Goal: Information Seeking & Learning: Learn about a topic

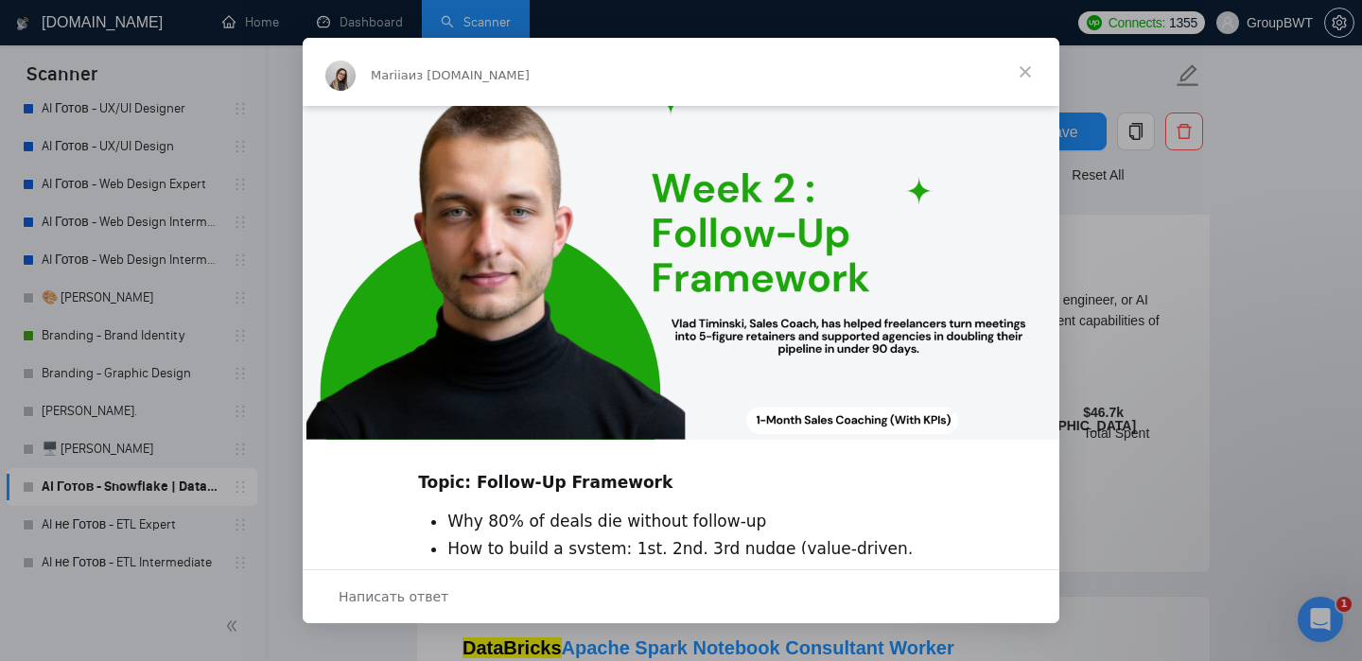
scroll to position [414, 0]
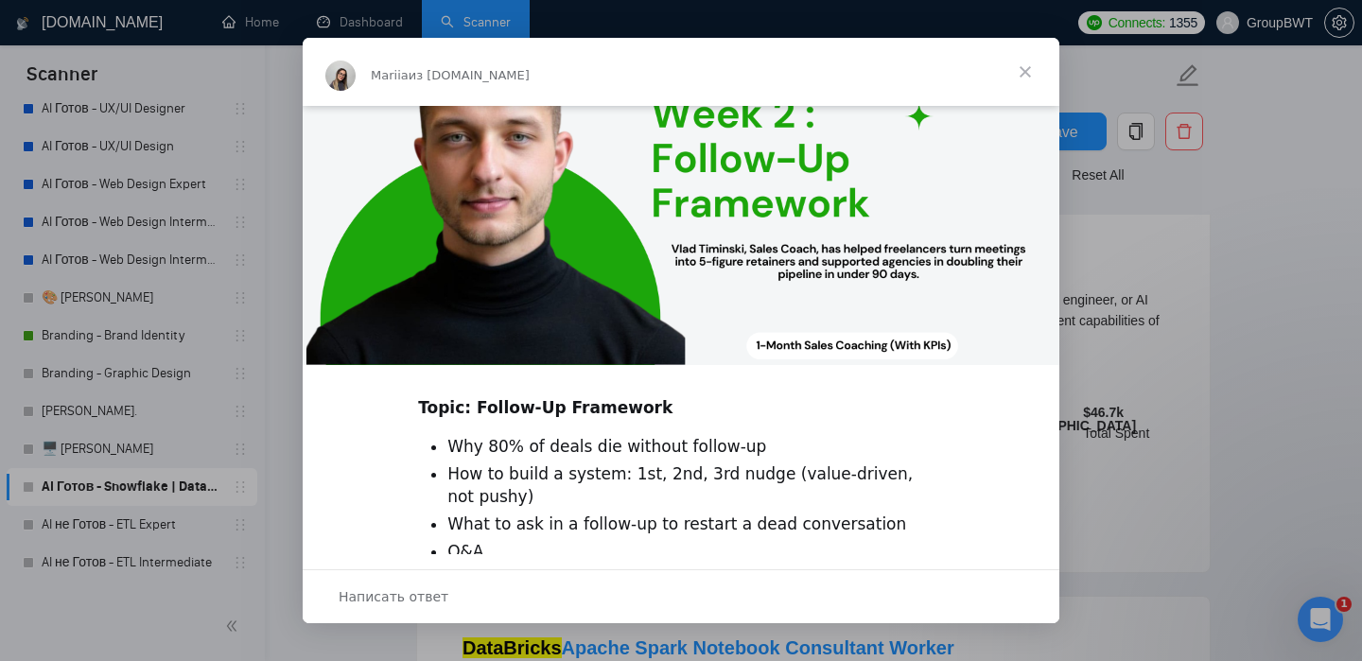
click at [1019, 74] on span "Закрыть" at bounding box center [1025, 72] width 68 height 68
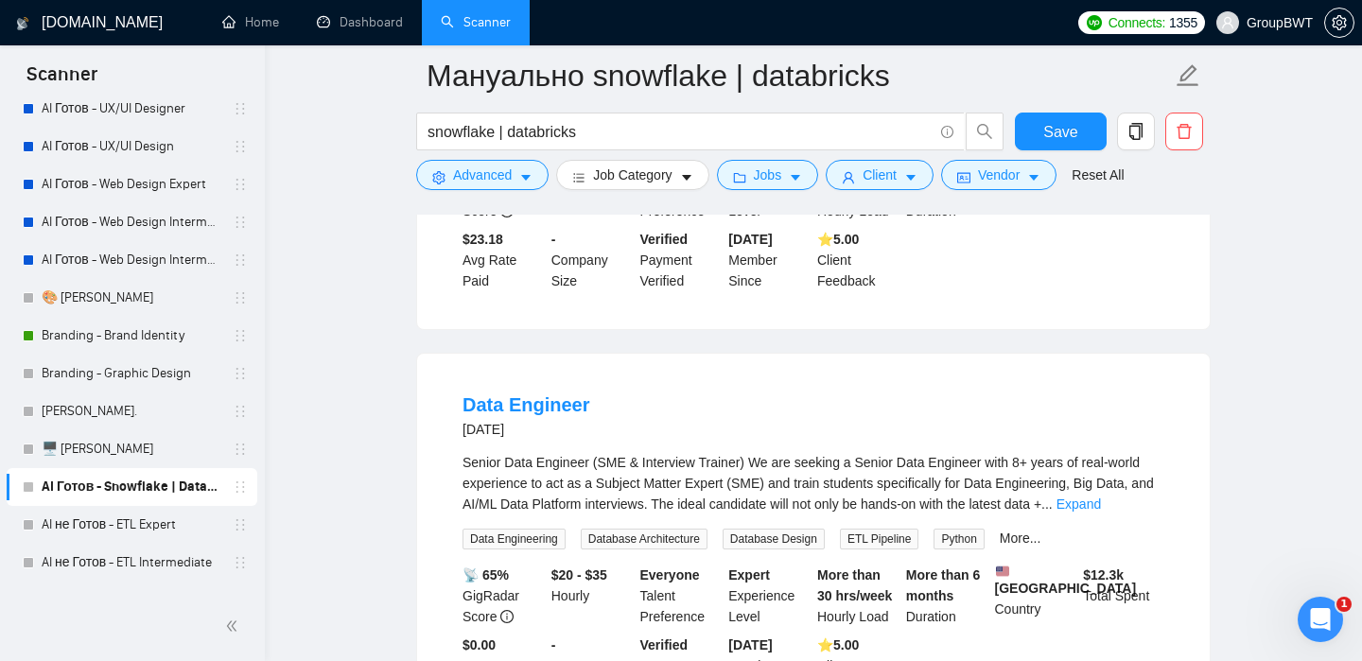
scroll to position [838, 0]
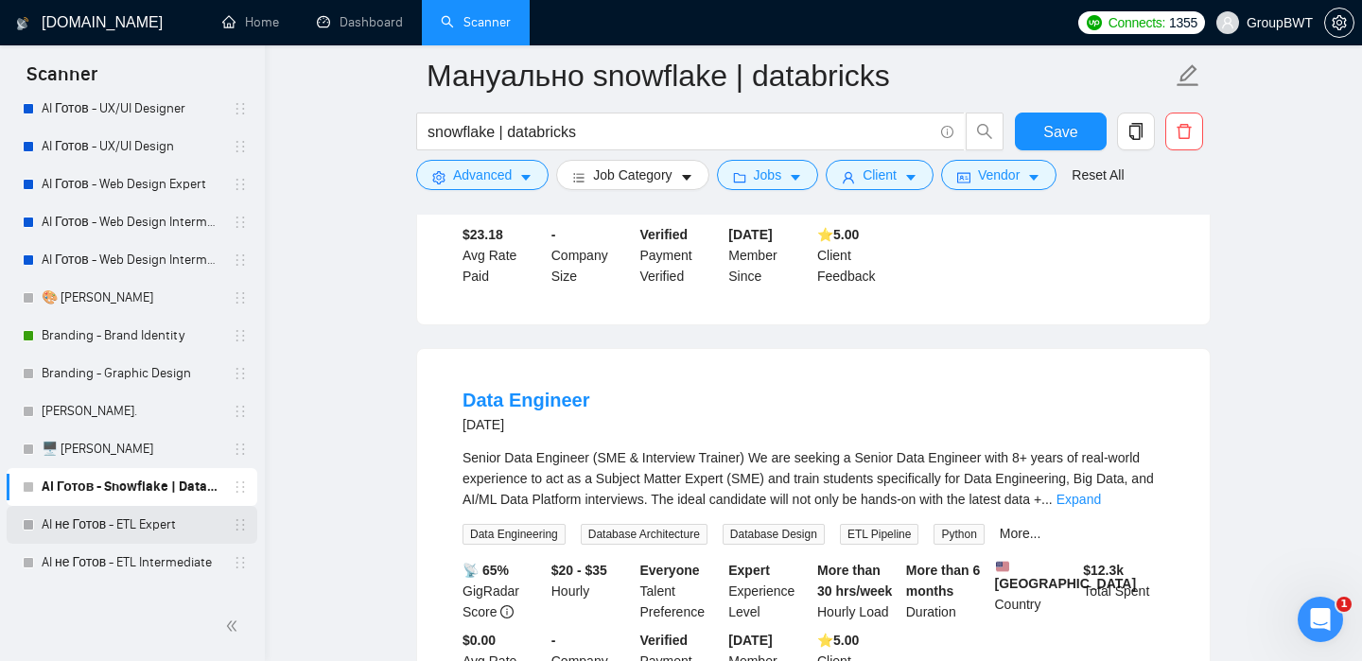
click at [104, 525] on link "AI не Готов - ETL Expert" at bounding box center [132, 525] width 180 height 38
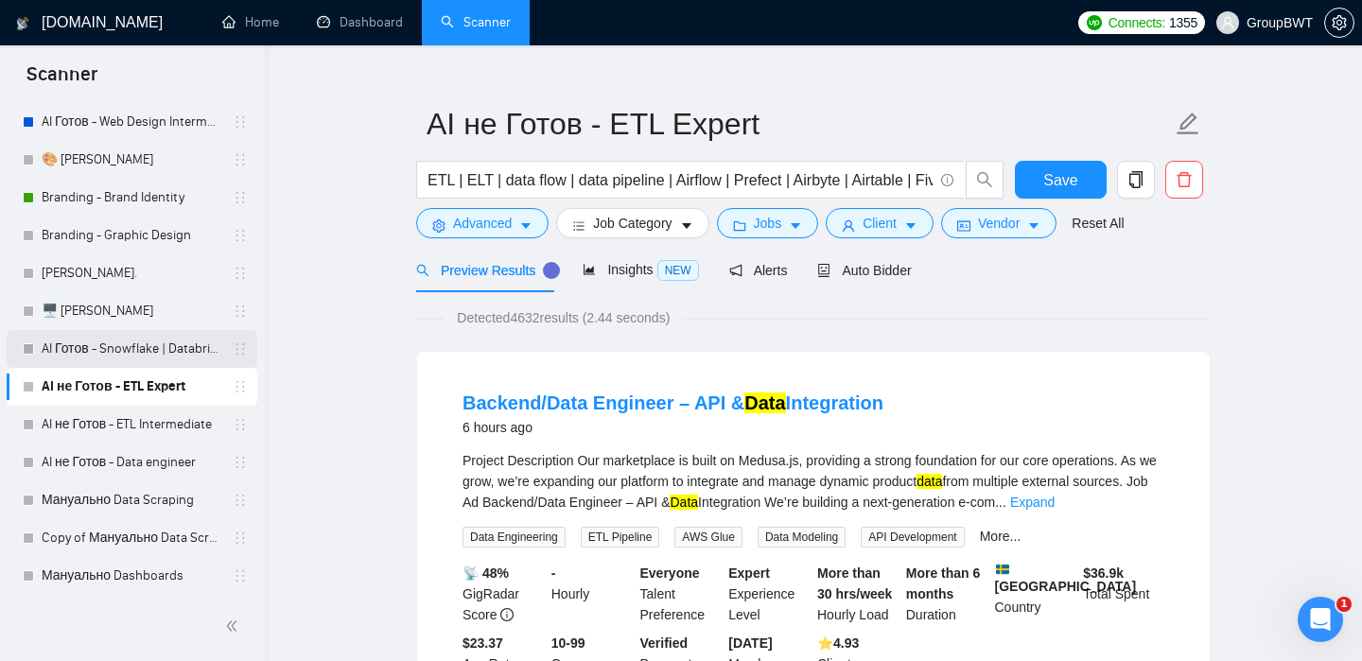
scroll to position [508, 0]
click at [150, 454] on link "AI не Готов - Data engineer" at bounding box center [132, 462] width 180 height 38
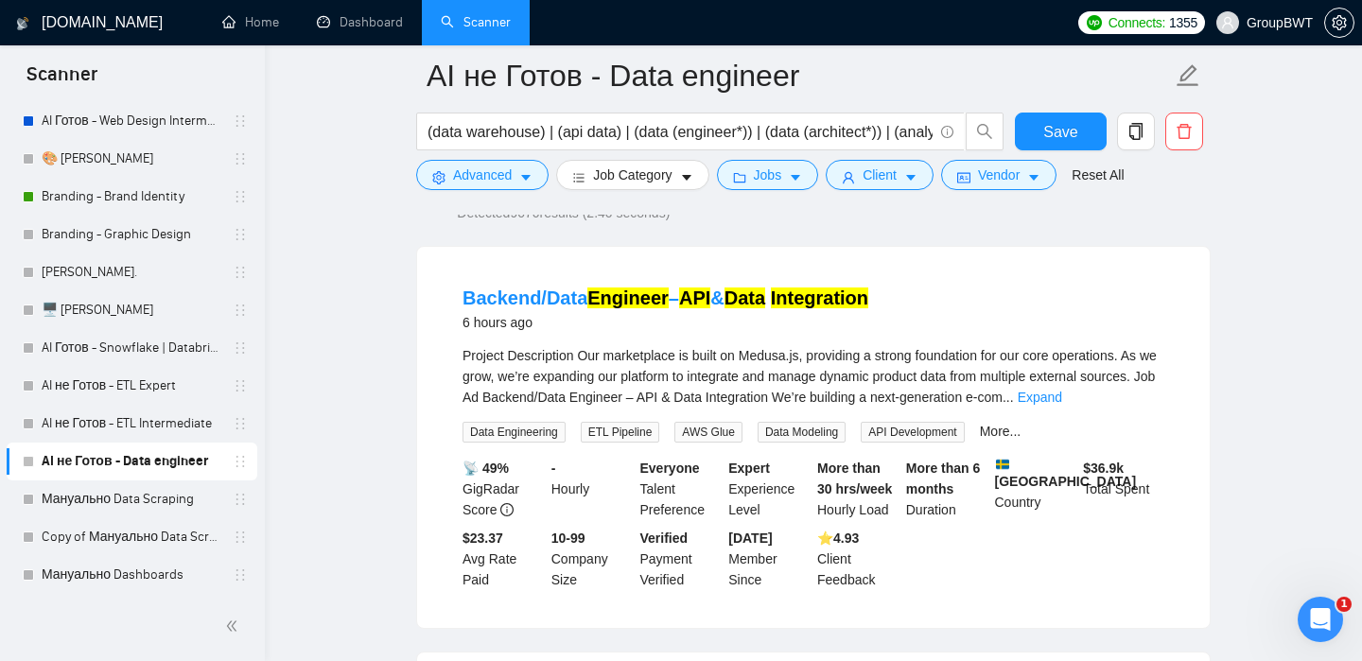
scroll to position [161, 0]
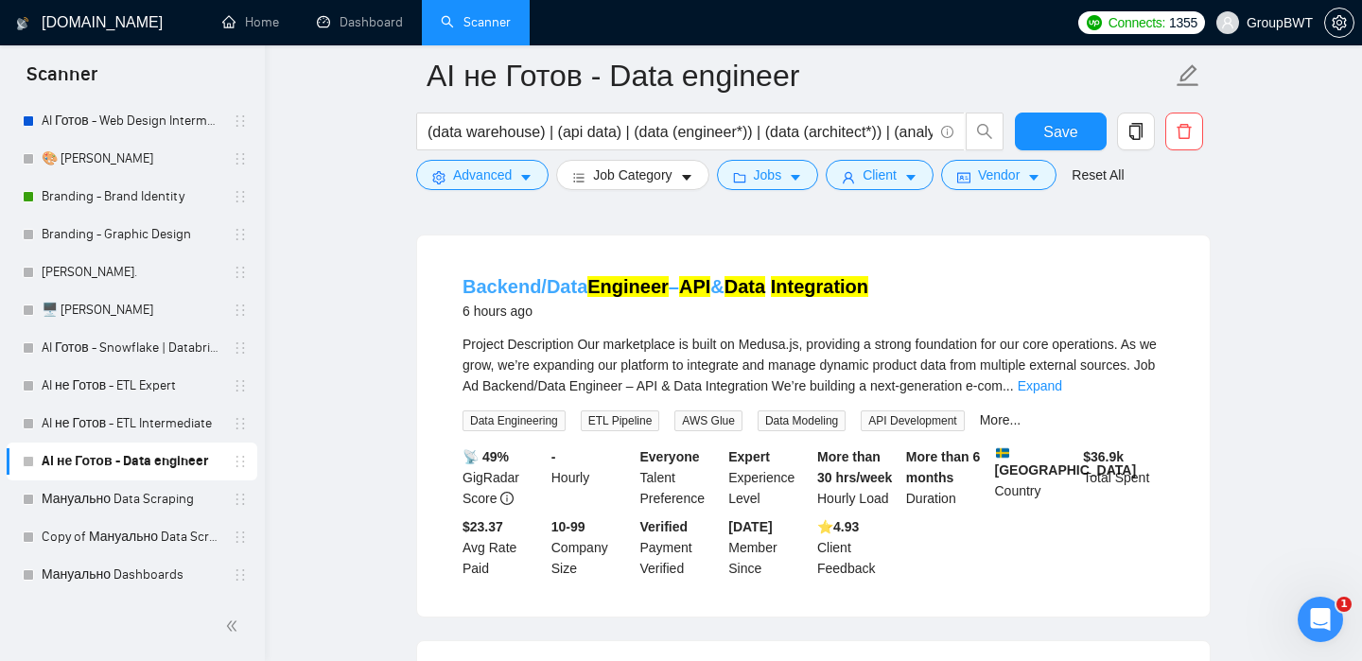
click at [682, 285] on link "Backend/Data Engineer – API & Data Integration" at bounding box center [665, 286] width 406 height 21
